Goal: Navigation & Orientation: Find specific page/section

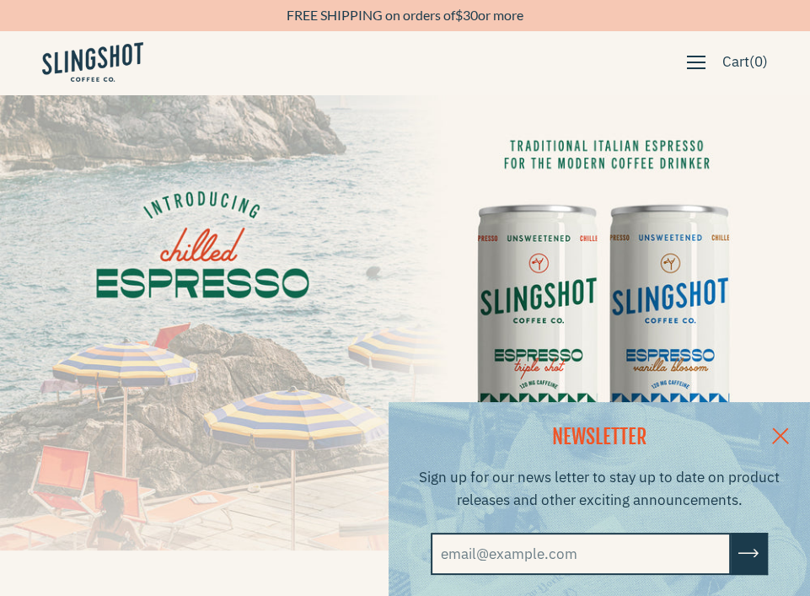
click at [687, 69] on span "button" at bounding box center [696, 62] width 19 height 19
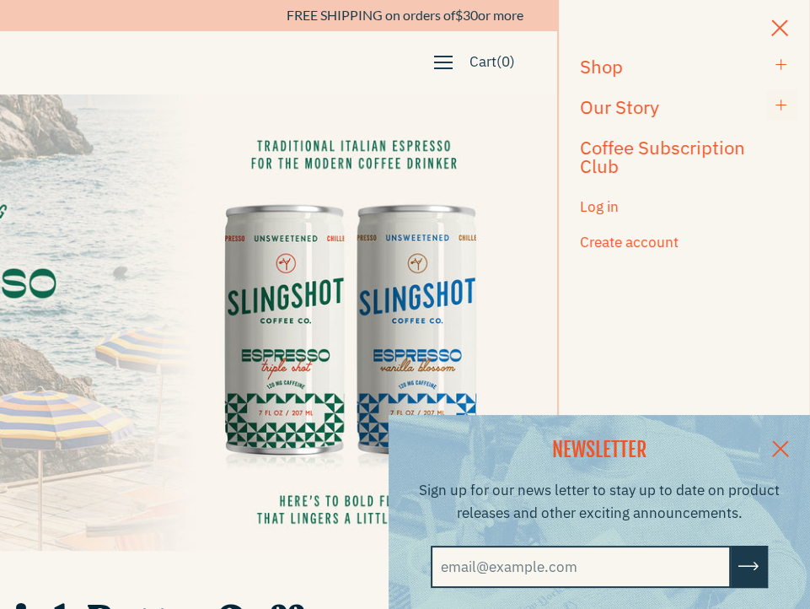
click at [784, 110] on span "button" at bounding box center [781, 106] width 13 height 16
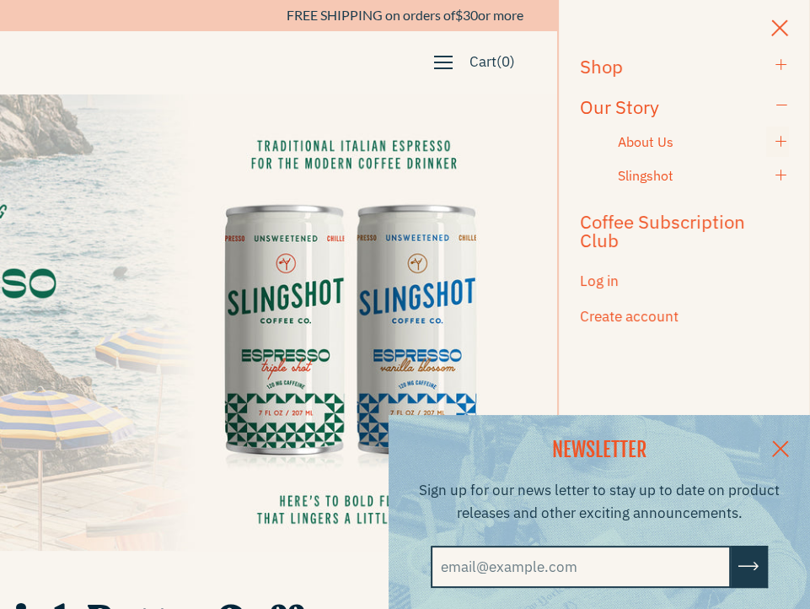
click at [781, 142] on span "button" at bounding box center [781, 142] width 13 height 16
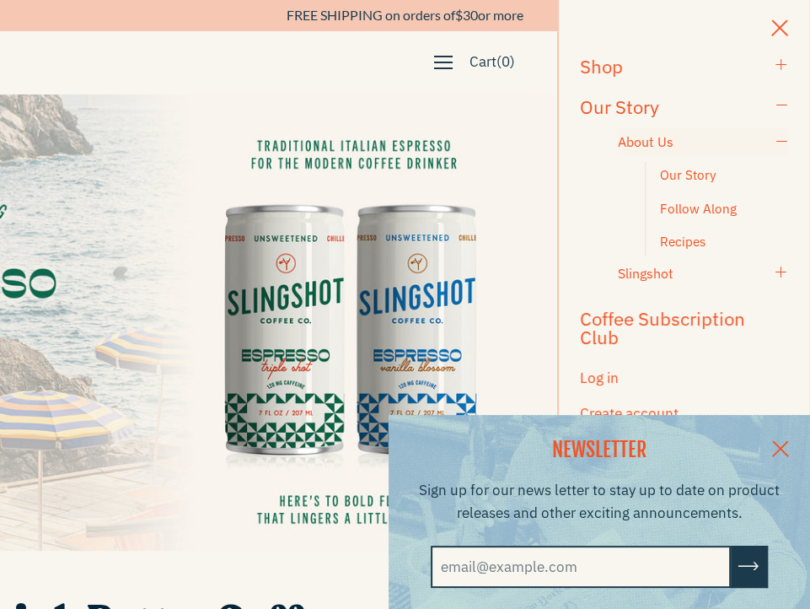
click at [644, 148] on h5 "About Us" at bounding box center [692, 141] width 149 height 19
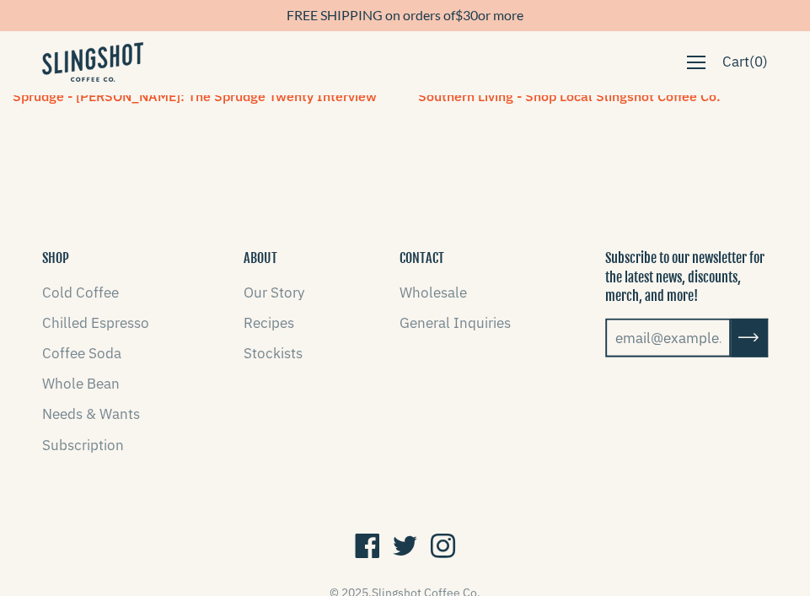
scroll to position [2163, 0]
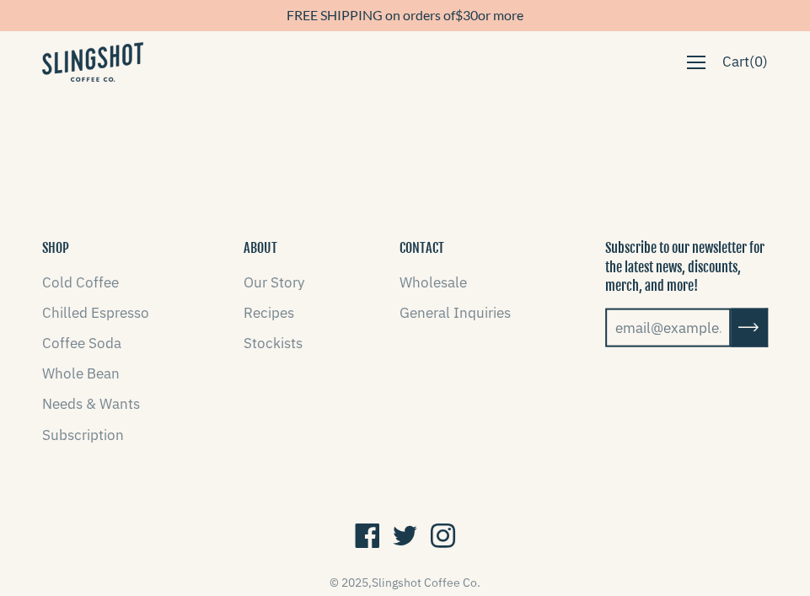
click at [250, 240] on button "ABOUT" at bounding box center [261, 248] width 34 height 19
